Goal: Find specific page/section: Find specific page/section

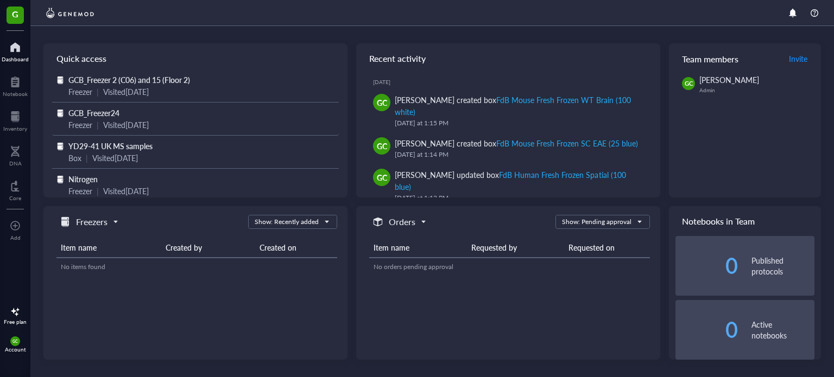
click at [93, 119] on div "Freezer | Visited [DATE]" at bounding box center [195, 125] width 254 height 12
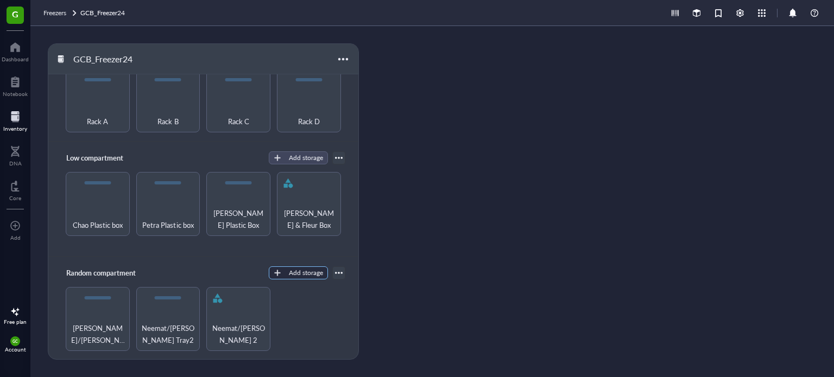
scroll to position [223, 0]
drag, startPoint x: 178, startPoint y: 323, endPoint x: 244, endPoint y: 328, distance: 66.4
click at [178, 323] on span "Neemat/[PERSON_NAME] Tray2" at bounding box center [168, 334] width 54 height 24
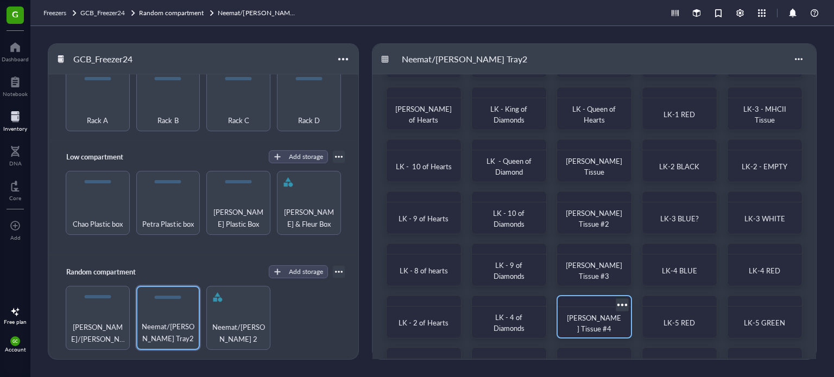
scroll to position [97, 0]
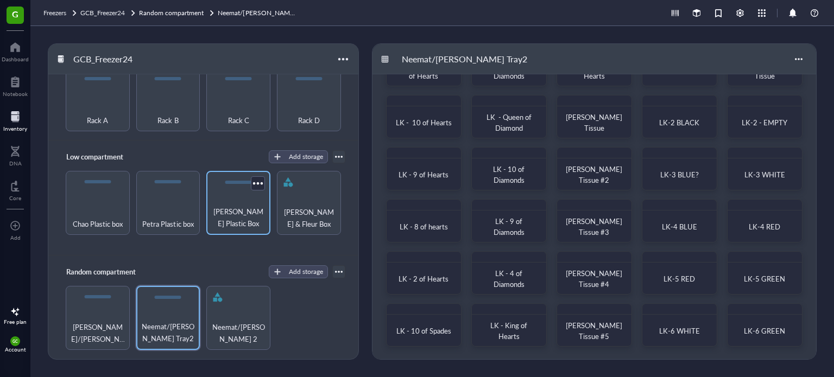
click at [234, 210] on span "[PERSON_NAME] Plastic Box" at bounding box center [238, 218] width 53 height 24
click at [248, 212] on span "[PERSON_NAME] Plastic Box" at bounding box center [238, 218] width 53 height 24
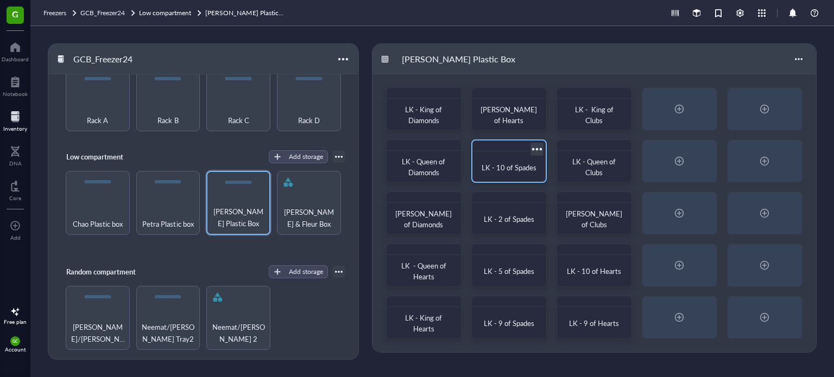
click at [505, 164] on span "LK - 10 of Spades" at bounding box center [509, 167] width 55 height 10
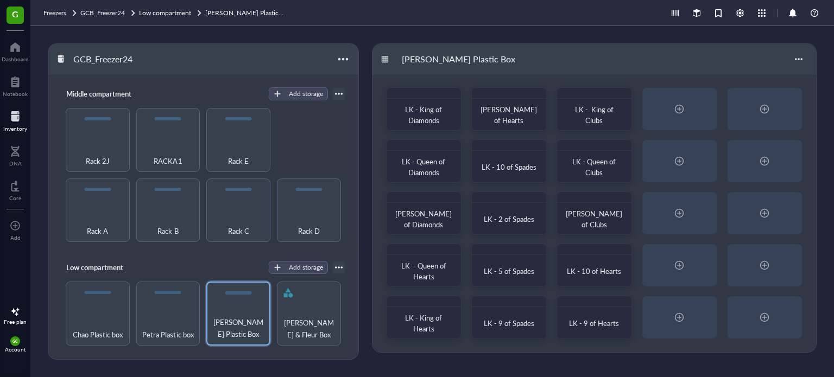
scroll to position [223, 0]
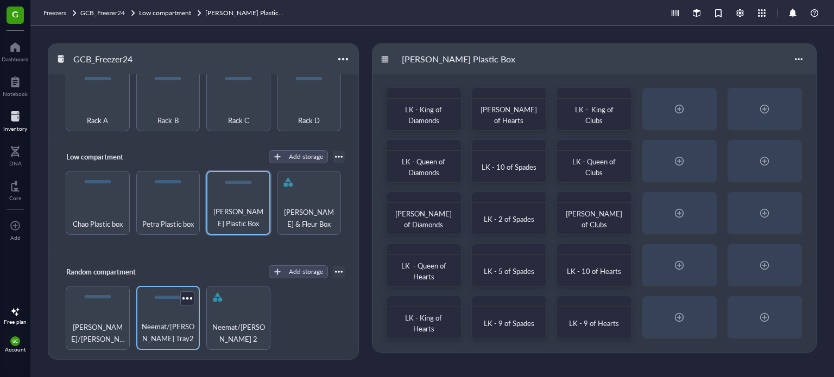
click at [179, 310] on div "Neemat/[PERSON_NAME] Tray2" at bounding box center [168, 318] width 64 height 64
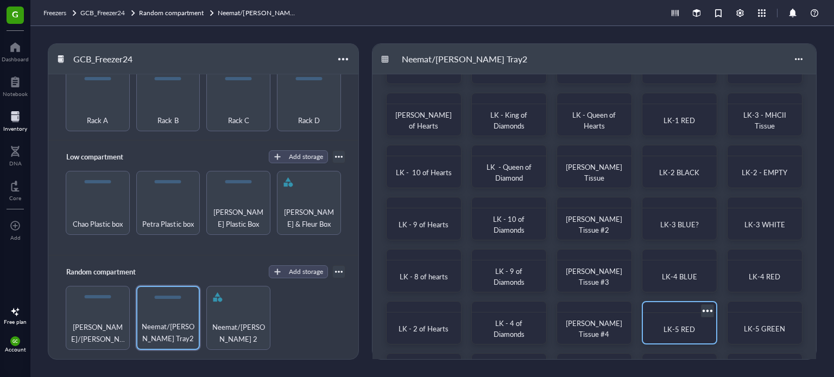
scroll to position [97, 0]
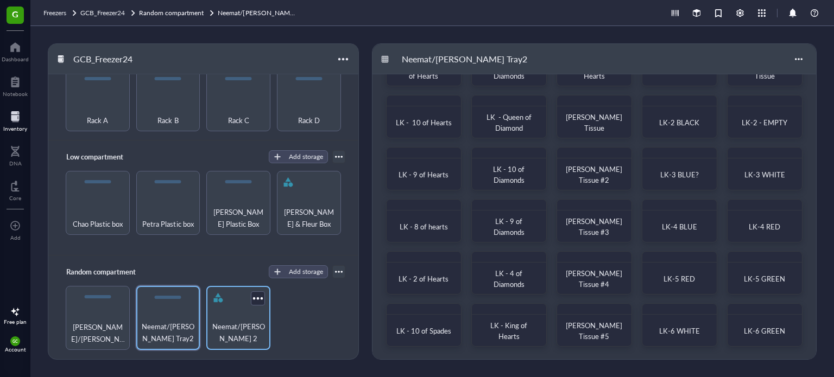
click at [245, 334] on span "Neemat/[PERSON_NAME] 2" at bounding box center [238, 333] width 53 height 24
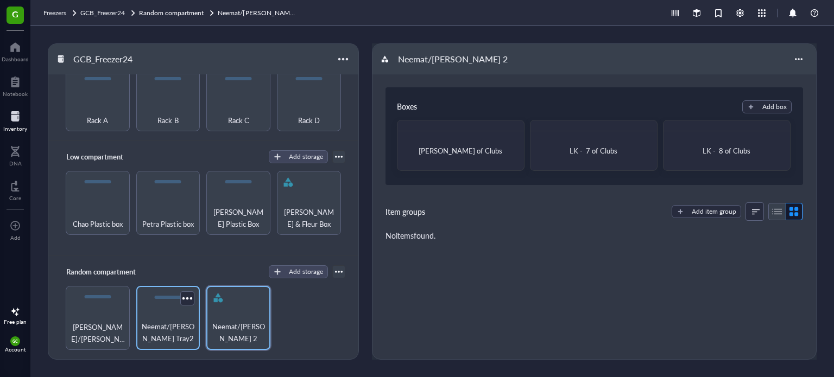
click at [180, 325] on span "Neemat/[PERSON_NAME] Tray2" at bounding box center [168, 333] width 53 height 24
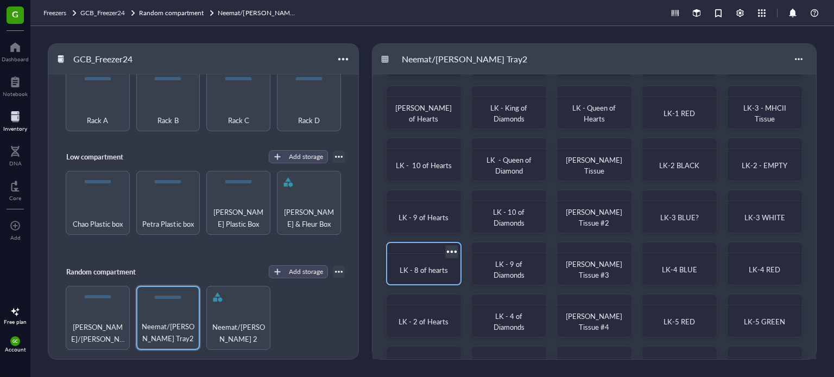
scroll to position [97, 0]
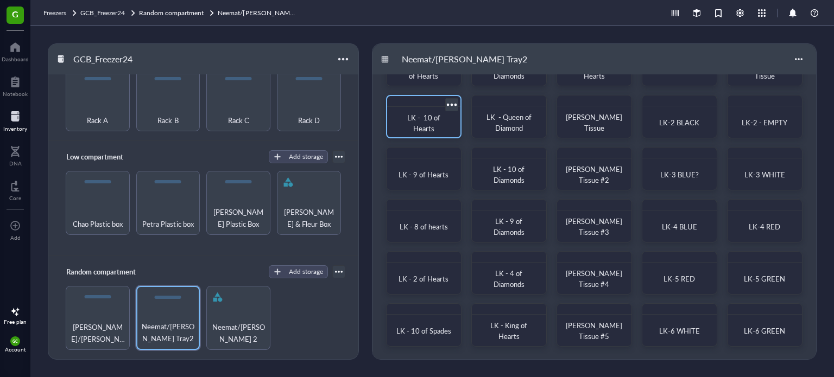
click at [421, 110] on div "LK - 10 of Hearts" at bounding box center [423, 116] width 75 height 43
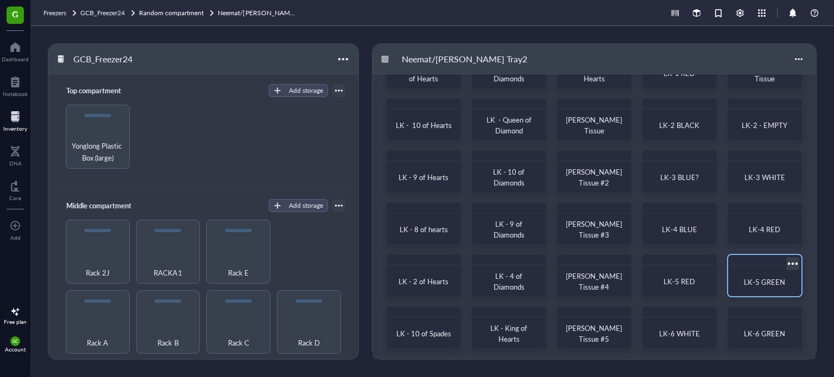
scroll to position [97, 0]
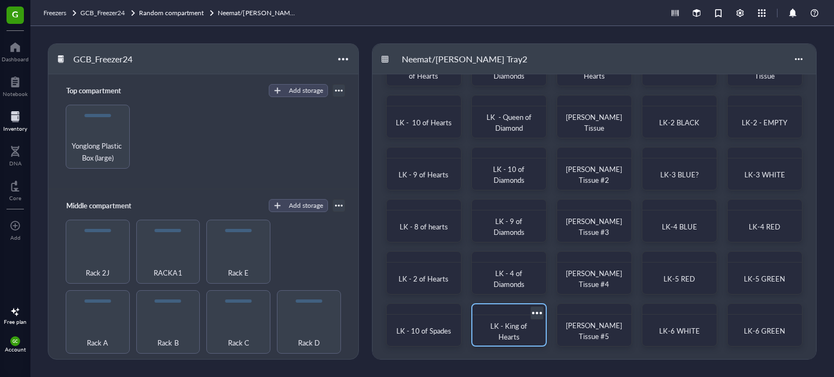
click at [517, 321] on span "LK - King of Hearts" at bounding box center [509, 331] width 39 height 21
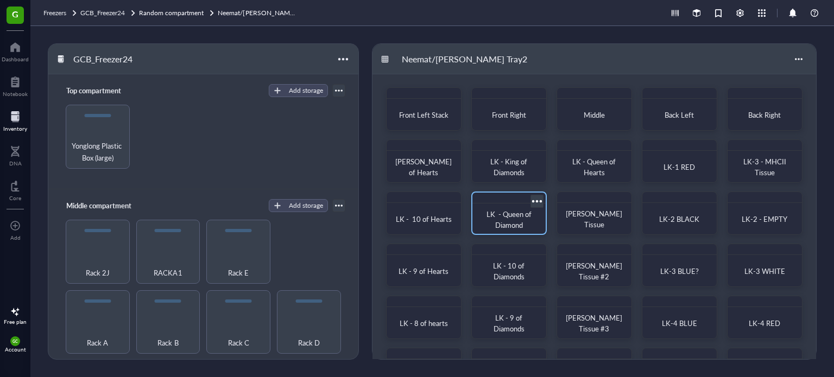
click at [498, 221] on span "LK - Queen of Diamond" at bounding box center [510, 219] width 47 height 21
